Goal: Task Accomplishment & Management: Complete application form

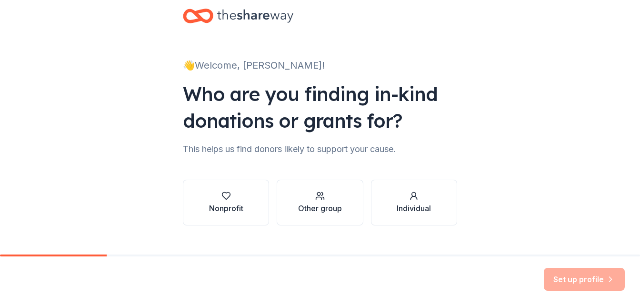
scroll to position [34, 0]
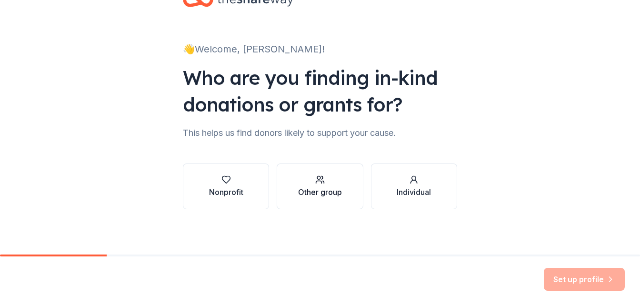
click at [299, 185] on div "Other group" at bounding box center [320, 186] width 44 height 23
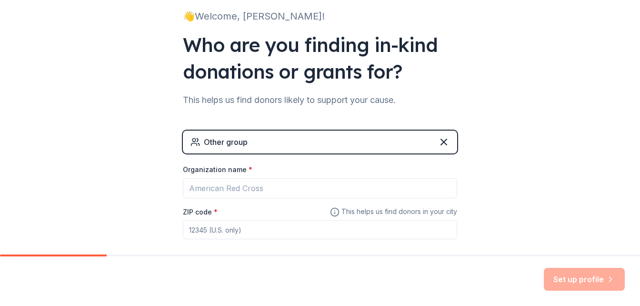
scroll to position [90, 0]
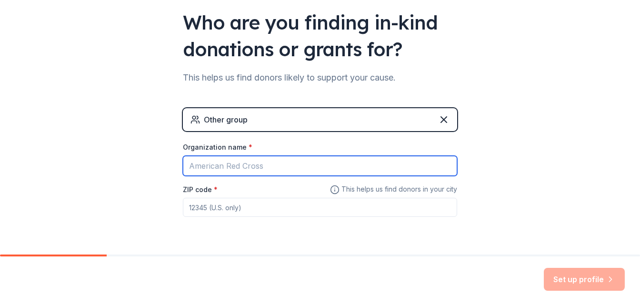
click at [235, 171] on input "Organization name *" at bounding box center [320, 166] width 274 height 20
type input "RCL Wiring"
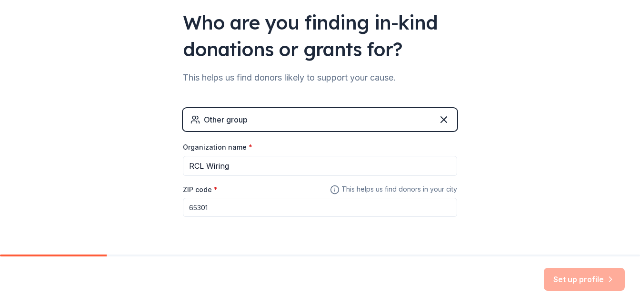
type input "65301"
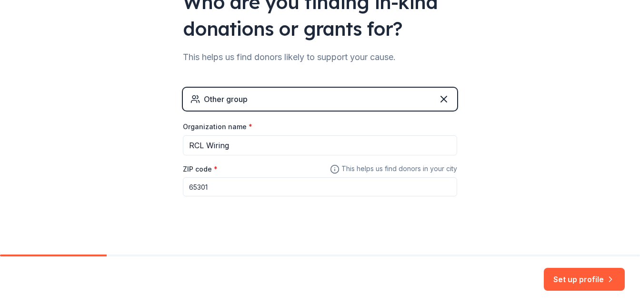
scroll to position [116, 0]
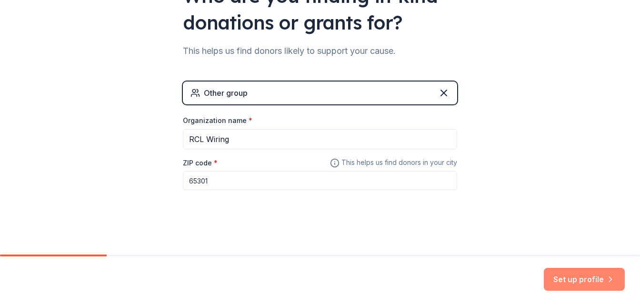
click at [583, 278] on button "Set up profile" at bounding box center [584, 279] width 81 height 23
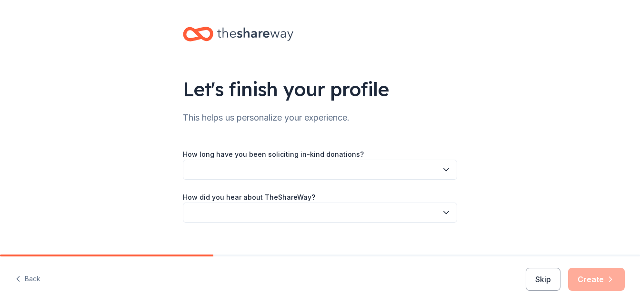
click at [261, 167] on button "button" at bounding box center [320, 170] width 274 height 20
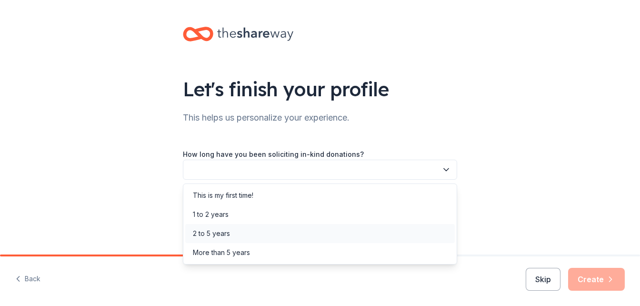
click at [225, 226] on div "2 to 5 years" at bounding box center [320, 233] width 270 height 19
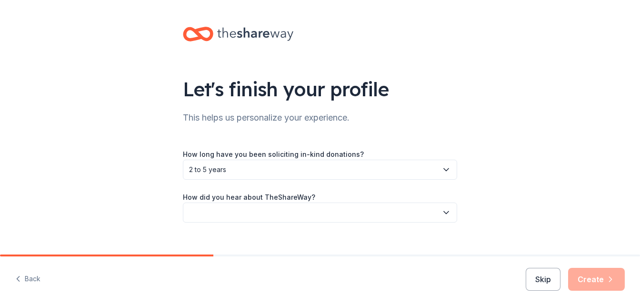
click at [229, 213] on button "button" at bounding box center [320, 212] width 274 height 20
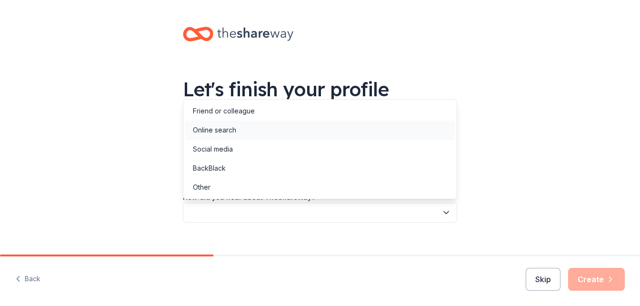
click at [229, 134] on div "Online search" at bounding box center [214, 129] width 43 height 11
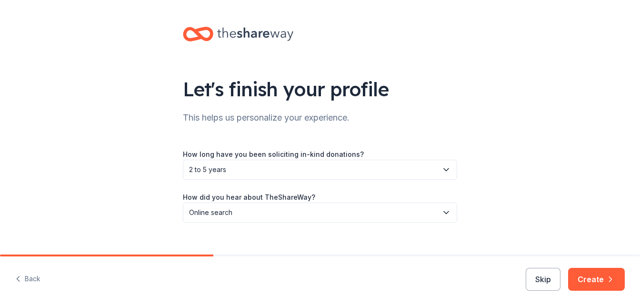
scroll to position [14, 0]
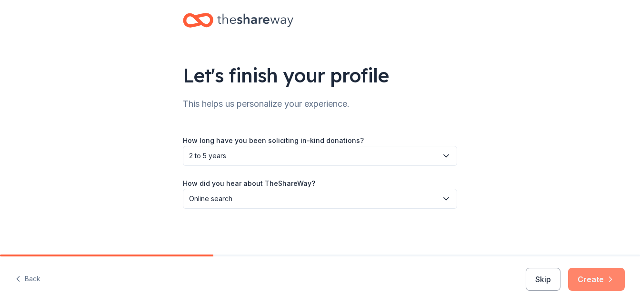
click at [597, 279] on button "Create" at bounding box center [596, 279] width 57 height 23
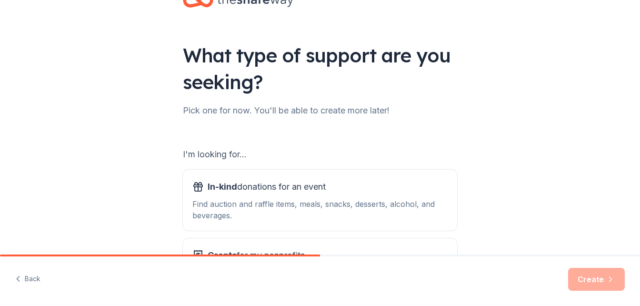
scroll to position [110, 0]
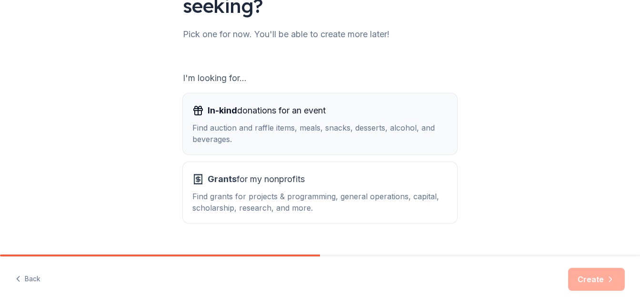
click at [239, 137] on div "Find auction and raffle items, meals, snacks, desserts, alcohol, and beverages." at bounding box center [319, 133] width 255 height 23
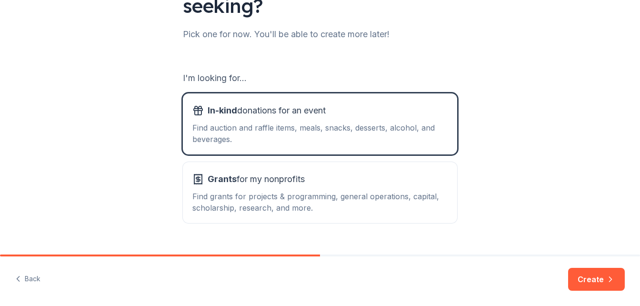
scroll to position [130, 0]
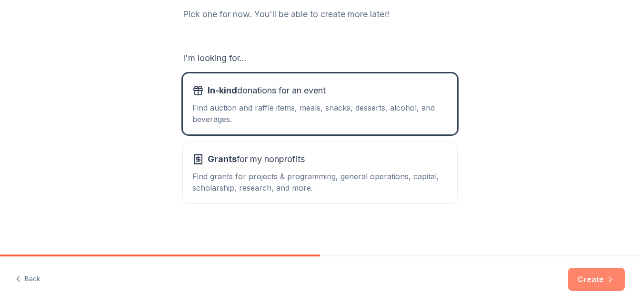
click at [590, 279] on button "Create" at bounding box center [596, 279] width 57 height 23
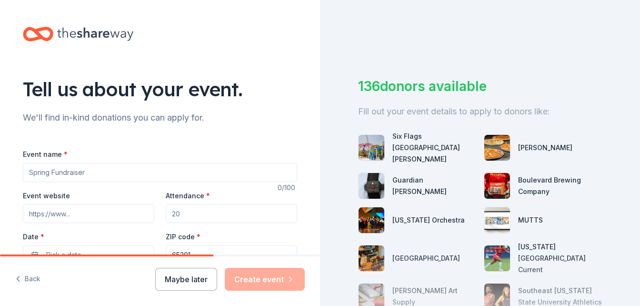
click at [63, 175] on input "Event name *" at bounding box center [160, 172] width 274 height 19
type input "Trivia Christmas Fundraiser"
type input "150"
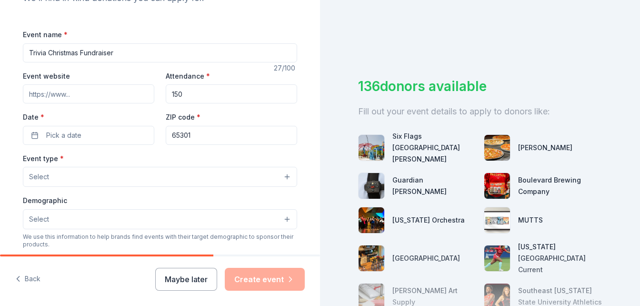
scroll to position [165, 0]
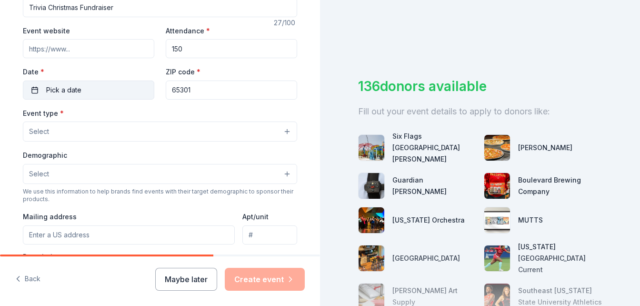
click at [66, 90] on span "Pick a date" at bounding box center [63, 89] width 35 height 11
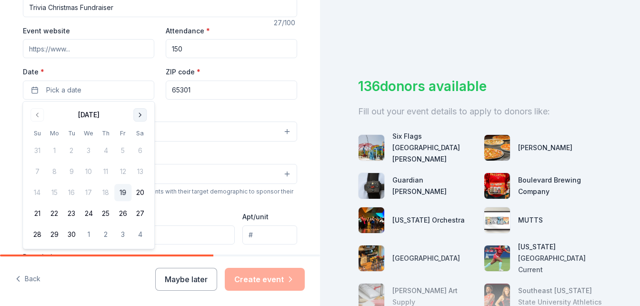
click at [141, 118] on button "Go to next month" at bounding box center [139, 114] width 13 height 13
click at [137, 116] on button "Go to next month" at bounding box center [139, 114] width 13 height 13
click at [136, 194] on button "15" at bounding box center [139, 192] width 17 height 17
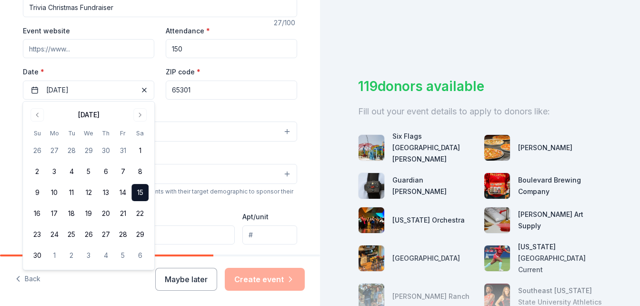
click at [299, 111] on div "Tell us about your event. We'll find in-kind donations you can apply for. Event…" at bounding box center [160, 152] width 305 height 634
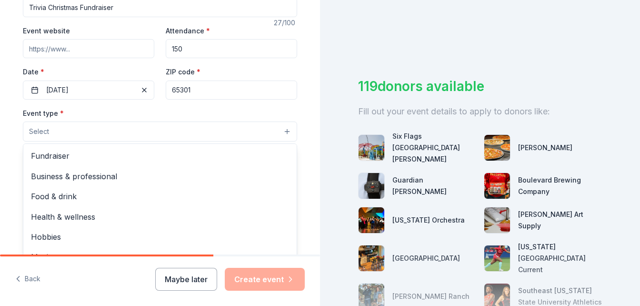
click at [95, 130] on button "Select" at bounding box center [160, 131] width 274 height 20
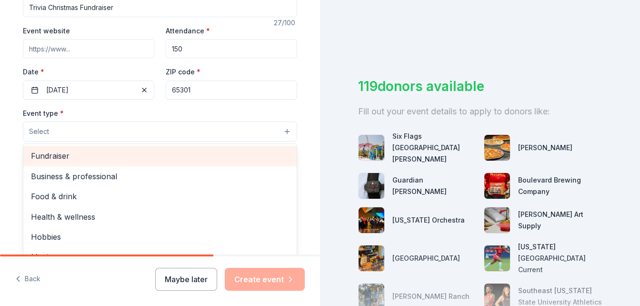
click at [74, 154] on span "Fundraiser" at bounding box center [160, 156] width 258 height 12
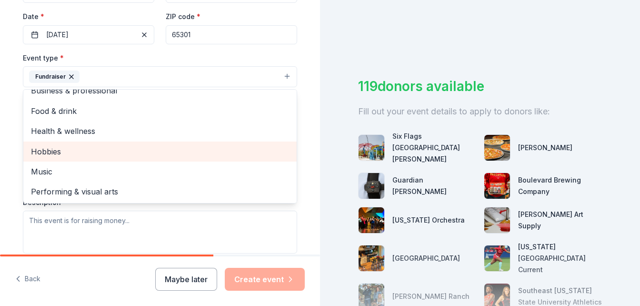
scroll to position [0, 0]
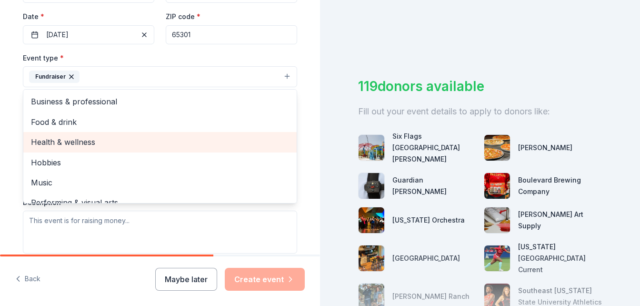
click at [58, 149] on div "Health & wellness" at bounding box center [159, 142] width 273 height 20
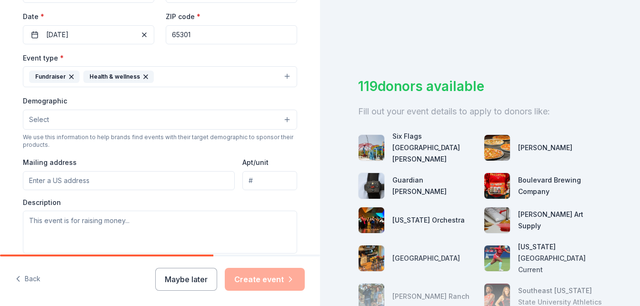
click at [144, 78] on icon "button" at bounding box center [146, 77] width 4 height 4
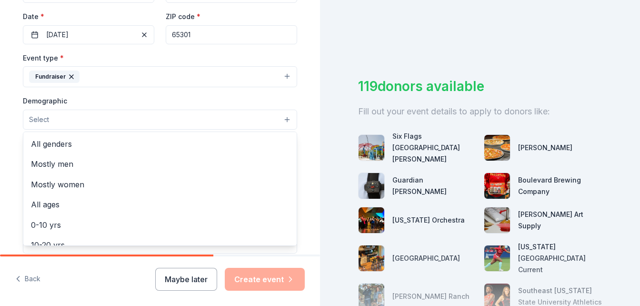
click at [56, 120] on button "Select" at bounding box center [160, 120] width 274 height 20
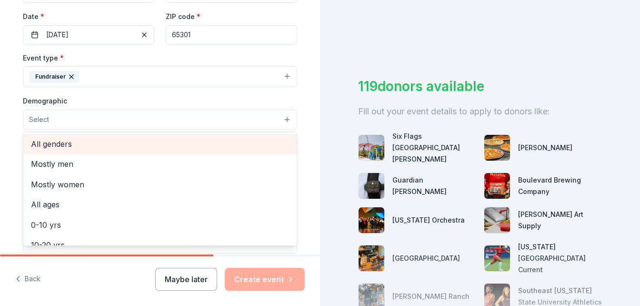
click at [55, 143] on span "All genders" at bounding box center [160, 144] width 258 height 12
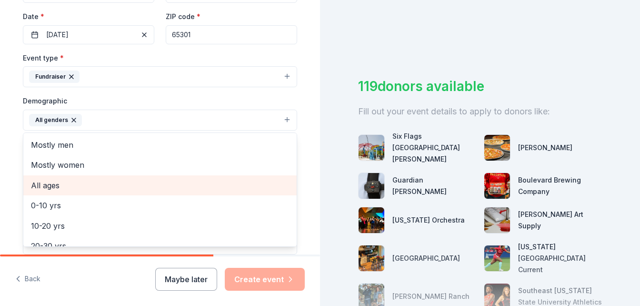
click at [56, 182] on span "All ages" at bounding box center [160, 185] width 258 height 12
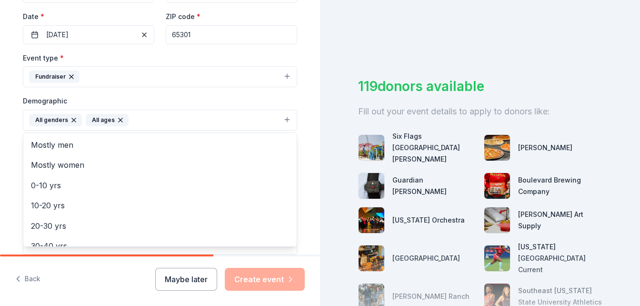
click at [13, 188] on div "Tell us about your event. We'll find in-kind donations you can apply for. Event…" at bounding box center [160, 98] width 305 height 636
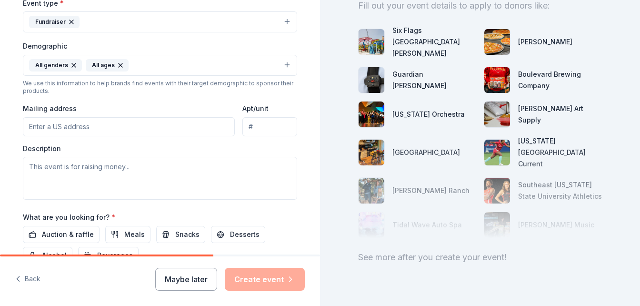
scroll to position [110, 0]
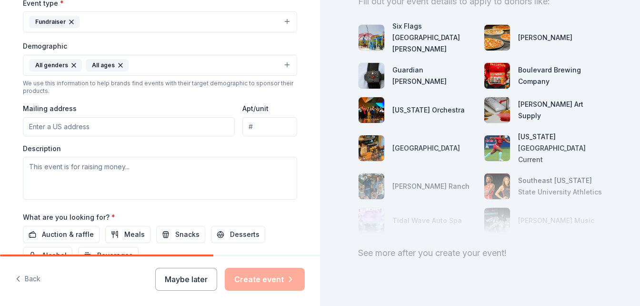
click at [77, 129] on input "Mailing address" at bounding box center [129, 126] width 212 height 19
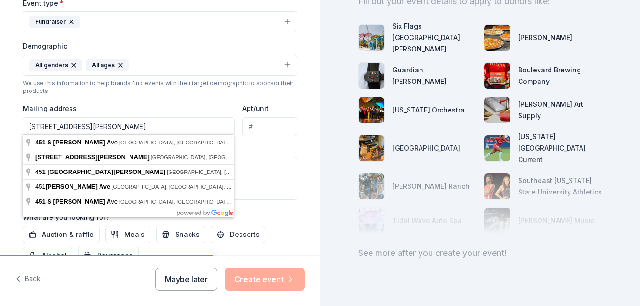
type input "[STREET_ADDRESS][PERSON_NAME]"
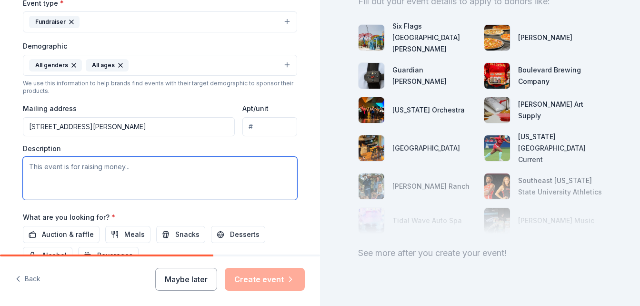
paste textarea "Looking for donations for a silent auction to help raise money for at-risk yout…"
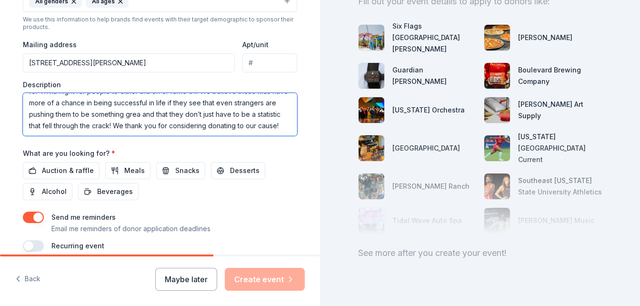
scroll to position [379, 0]
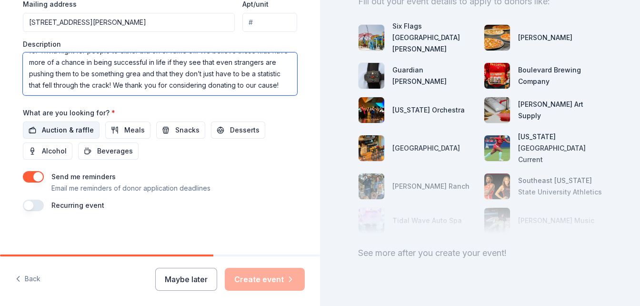
type textarea "Looking for donations for a silent auction to help raise money for at-risk yout…"
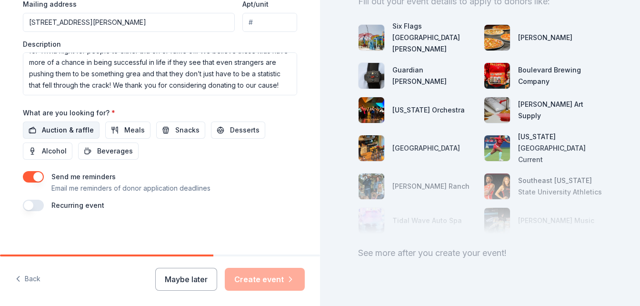
click at [69, 124] on span "Auction & raffle" at bounding box center [68, 129] width 52 height 11
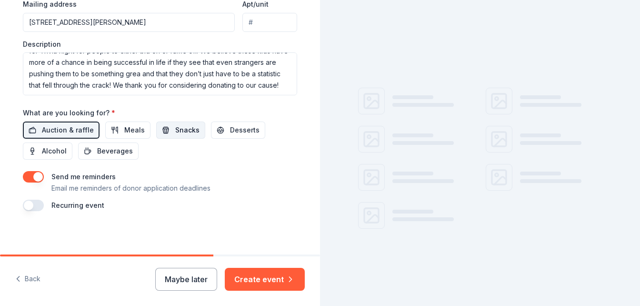
click at [178, 124] on span "Snacks" at bounding box center [187, 129] width 24 height 11
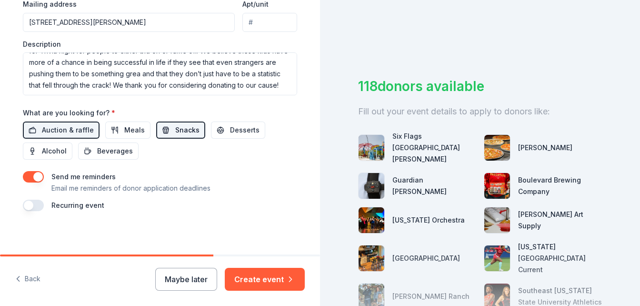
click at [183, 127] on span "Snacks" at bounding box center [187, 129] width 24 height 11
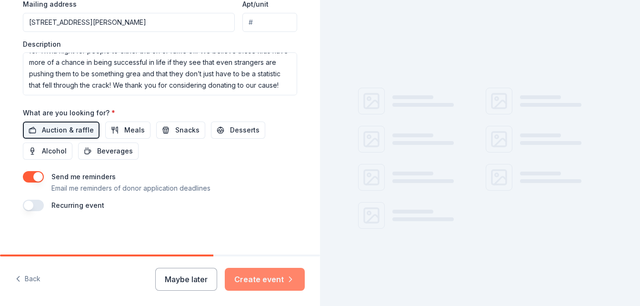
click at [274, 287] on button "Create event" at bounding box center [265, 279] width 80 height 23
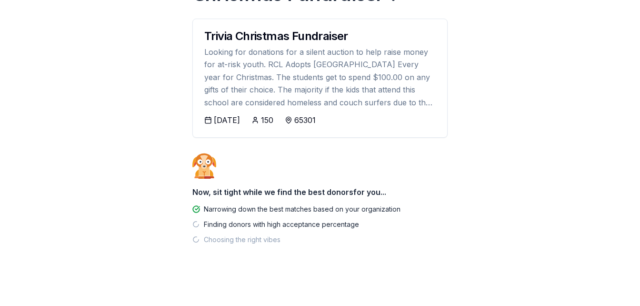
scroll to position [109, 0]
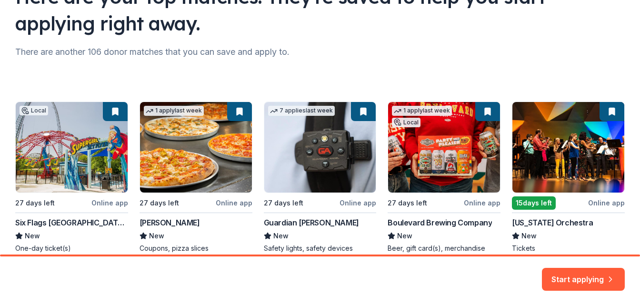
scroll to position [110, 0]
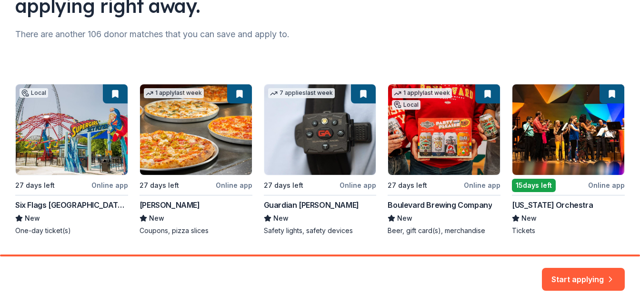
click at [71, 149] on div "Local 27 days left Online app Six Flags [GEOGRAPHIC_DATA][PERSON_NAME] New One-…" at bounding box center [320, 159] width 610 height 151
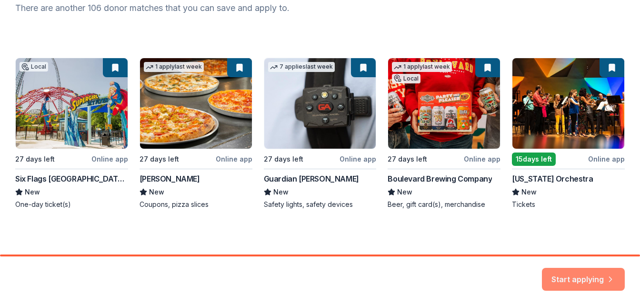
click at [593, 279] on button "Start applying" at bounding box center [583, 273] width 83 height 23
click at [107, 69] on div "Local 27 days left Online app Six Flags [GEOGRAPHIC_DATA][PERSON_NAME] New One-…" at bounding box center [320, 133] width 610 height 151
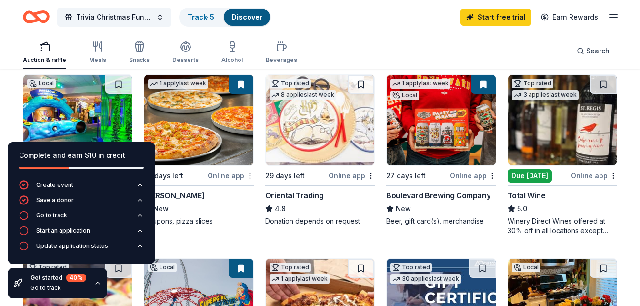
scroll to position [102, 0]
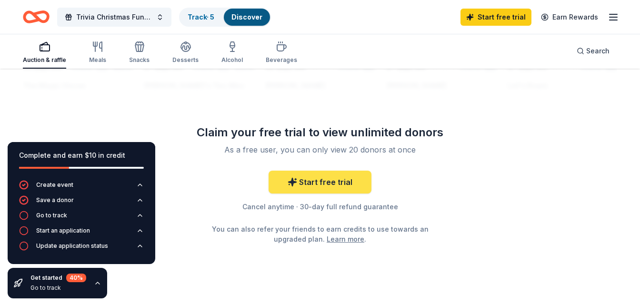
scroll to position [663, 0]
